Goal: Task Accomplishment & Management: Manage account settings

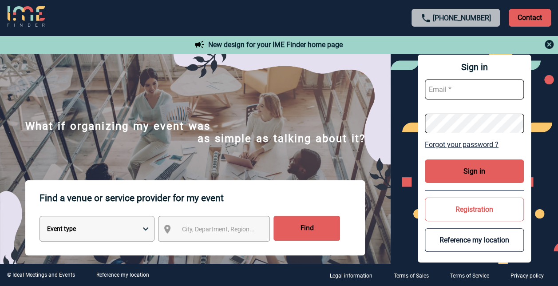
click at [436, 85] on input "text" at bounding box center [475, 90] width 100 height 20
type input "sandrine.belland@sanofi.com"
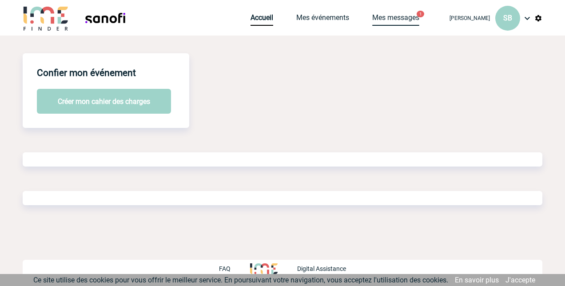
click at [372, 16] on link "Mes messages" at bounding box center [395, 19] width 47 height 12
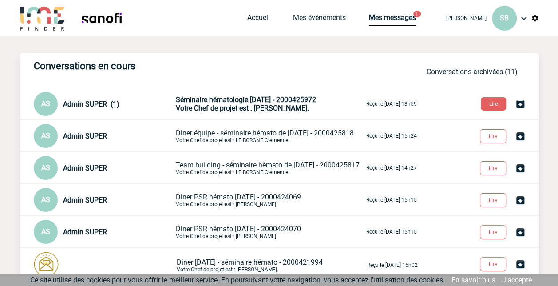
click at [269, 101] on span "Séminaire hématologie janvier 2026 - 2000425972" at bounding box center [246, 100] width 140 height 8
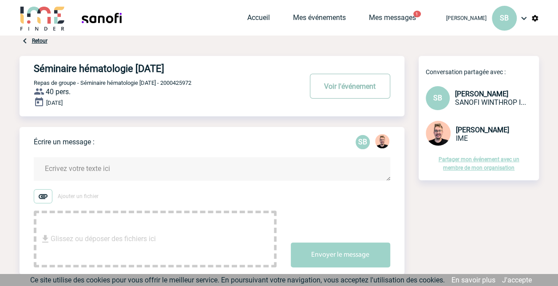
click at [355, 88] on button "Voir l'événement" at bounding box center [350, 86] width 80 height 25
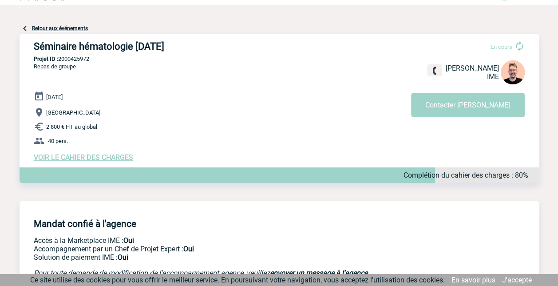
scroll to position [44, 0]
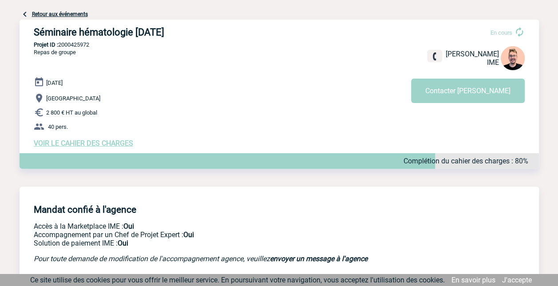
click at [102, 146] on span "VOIR LE CAHIER DES CHARGES" at bounding box center [84, 143] width 100 height 8
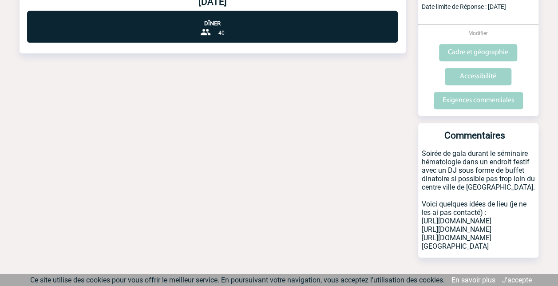
scroll to position [278, 0]
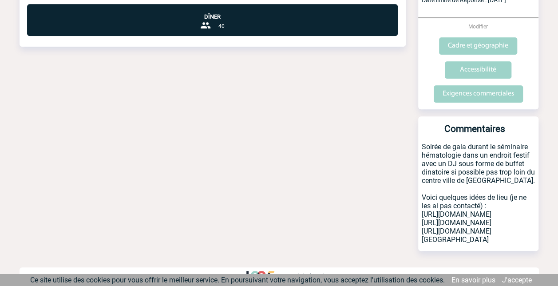
click at [422, 143] on p "Soirée de gala durant le séminaire hématologie dans un endroit festif avec un D…" at bounding box center [478, 197] width 120 height 108
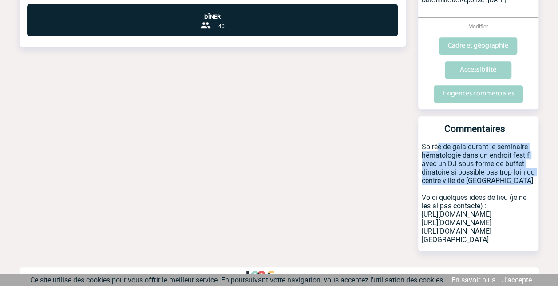
drag, startPoint x: 422, startPoint y: 129, endPoint x: 531, endPoint y: 163, distance: 114.4
click at [531, 163] on p "Soirée de gala durant le séminaire hématologie dans un endroit festif avec un D…" at bounding box center [478, 197] width 120 height 108
drag, startPoint x: 531, startPoint y: 163, endPoint x: 488, endPoint y: 149, distance: 45.5
copy p "Soirée de gala durant le séminaire hématologie dans un endroit festif avec un D…"
